Goal: Task Accomplishment & Management: Manage account settings

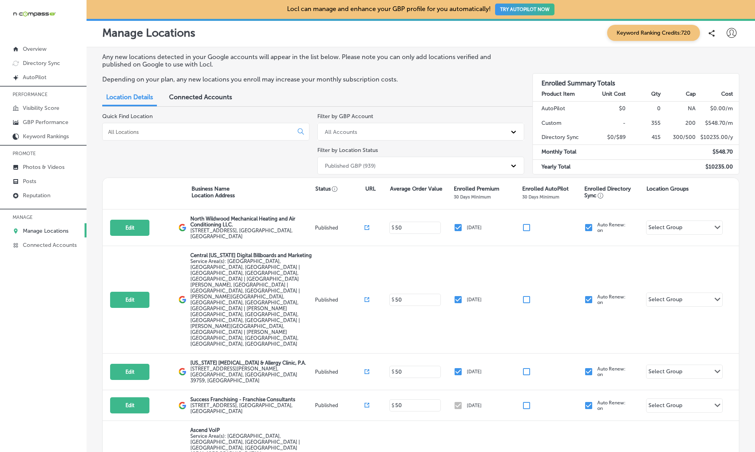
click at [733, 33] on icon at bounding box center [732, 33] width 10 height 10
click at [701, 65] on div at bounding box center [700, 61] width 6 height 6
select select "US"
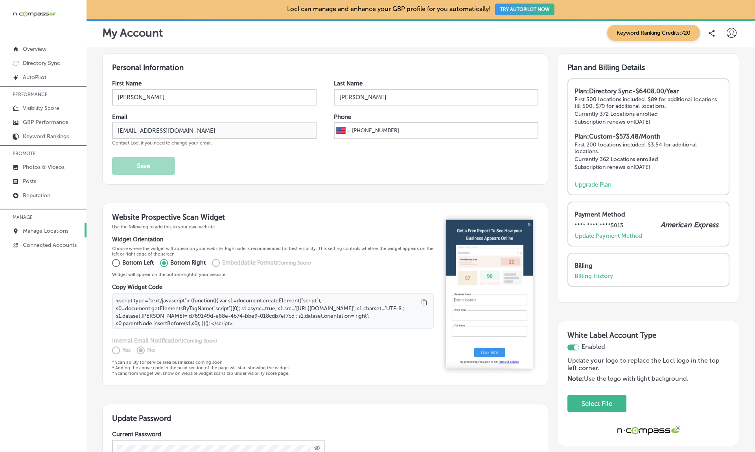
click at [54, 230] on p "Manage Locations" at bounding box center [46, 230] width 46 height 7
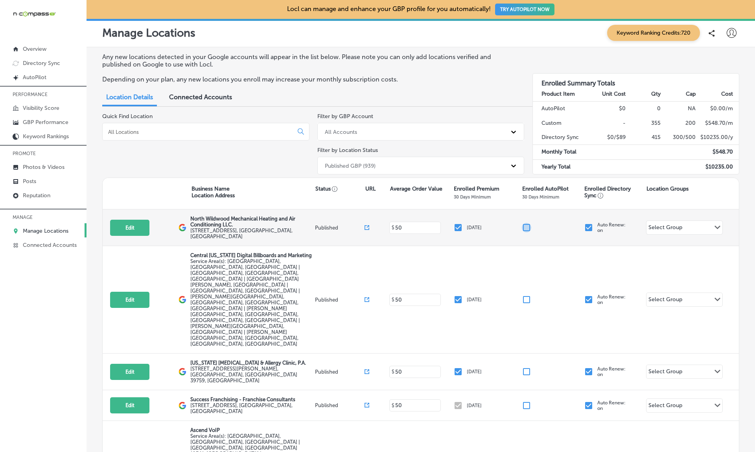
click at [526, 223] on input "checkbox" at bounding box center [526, 227] width 9 height 9
checkbox input "false"
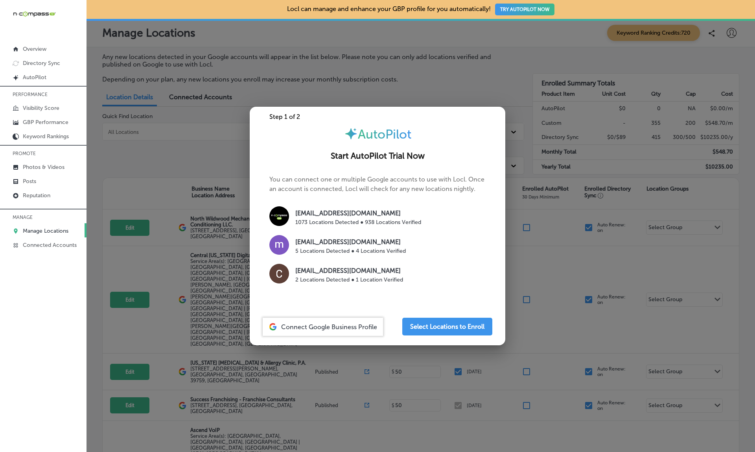
click at [546, 219] on div at bounding box center [377, 226] width 755 height 452
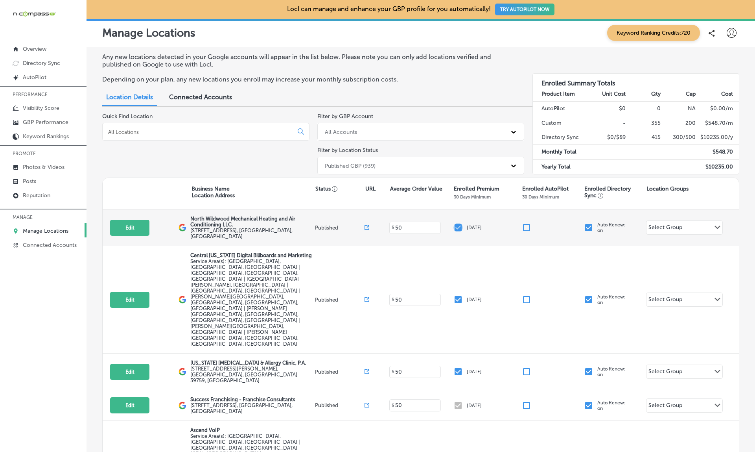
click at [457, 223] on input "checkbox" at bounding box center [458, 227] width 9 height 9
checkbox input "false"
